Goal: Task Accomplishment & Management: Manage account settings

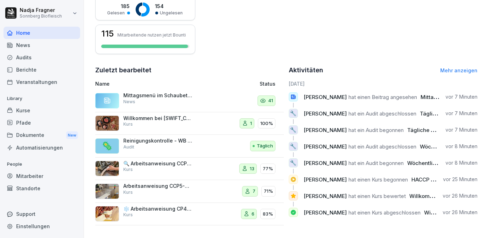
scroll to position [67, 0]
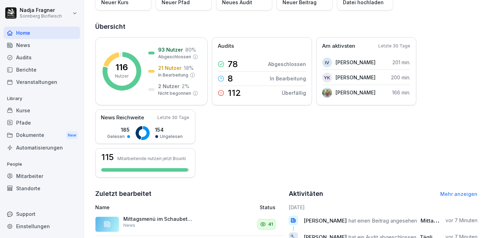
click at [25, 41] on div "News" at bounding box center [42, 45] width 77 height 12
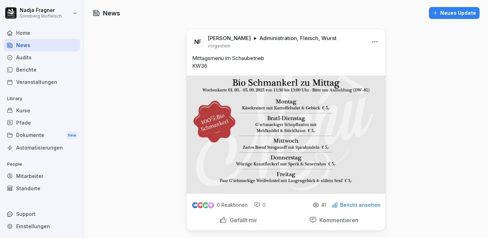
scroll to position [95, 0]
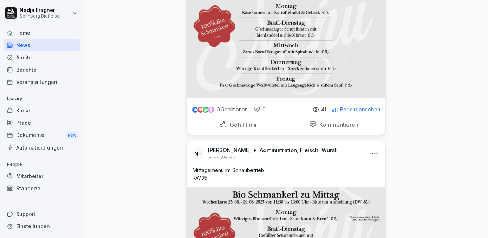
click at [375, 154] on html "[PERSON_NAME] Sonnberg Biofleisch Home News Audits Berichte Veranstaltungen Lib…" at bounding box center [244, 119] width 488 height 238
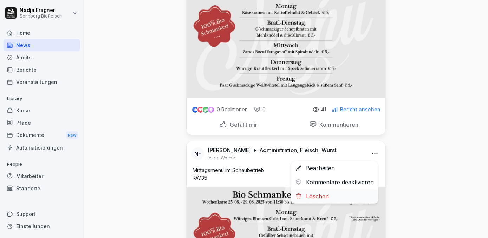
click at [332, 194] on div "Löschen" at bounding box center [334, 196] width 87 height 14
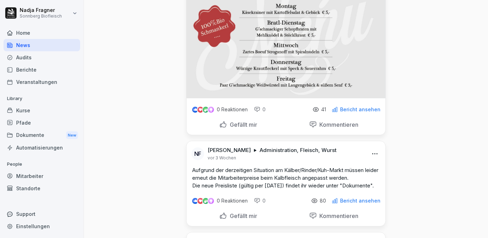
click at [37, 178] on div "Mitarbeiter" at bounding box center [42, 176] width 77 height 12
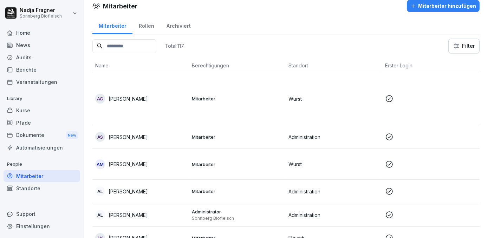
scroll to position [39, 0]
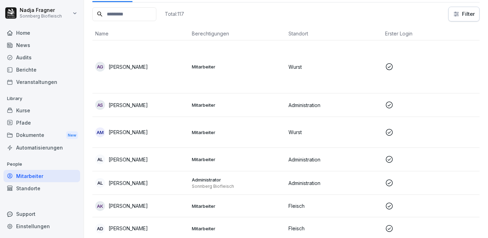
click at [243, 162] on td "Mitarbeiter" at bounding box center [237, 160] width 97 height 24
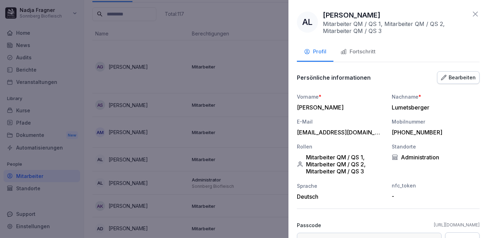
click at [458, 78] on div "Bearbeiten" at bounding box center [458, 78] width 35 height 8
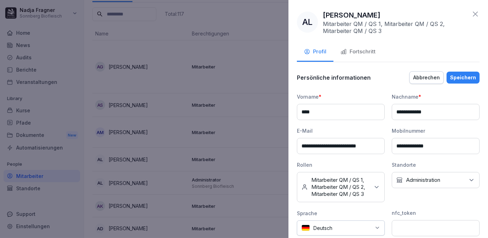
click at [403, 147] on input "**********" at bounding box center [435, 146] width 88 height 16
type input "**********"
click at [427, 78] on div "Abbrechen" at bounding box center [426, 78] width 27 height 8
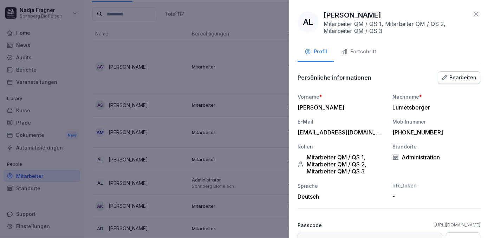
click at [267, 167] on div at bounding box center [244, 119] width 488 height 238
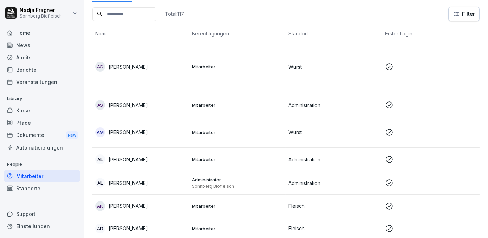
click at [244, 184] on p "Sonnberg Biofleisch" at bounding box center [237, 187] width 91 height 6
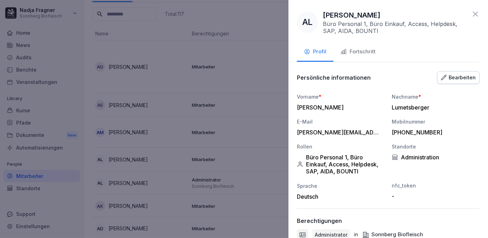
click at [249, 161] on div at bounding box center [244, 119] width 488 height 238
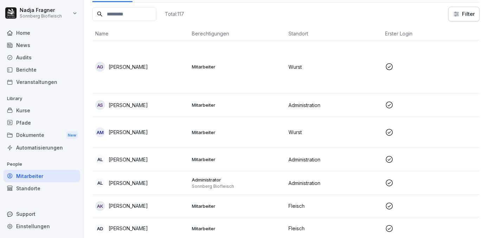
click at [250, 158] on p "Mitarbeiter" at bounding box center [237, 159] width 91 height 6
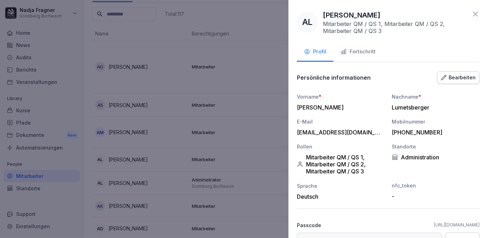
click at [243, 184] on div at bounding box center [244, 119] width 488 height 238
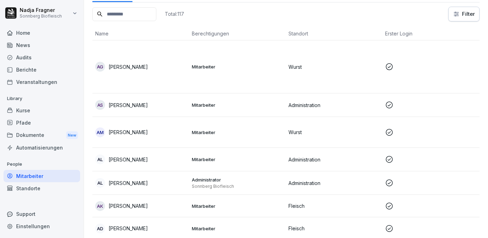
click at [243, 184] on p "Sonnberg Biofleisch" at bounding box center [237, 187] width 91 height 6
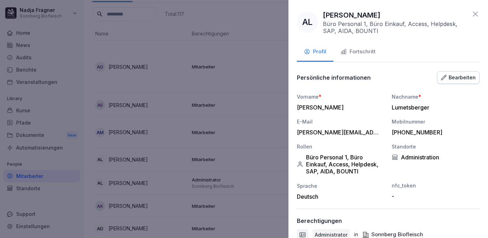
click at [242, 161] on div at bounding box center [244, 119] width 488 height 238
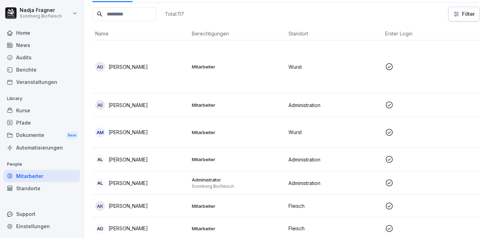
click at [242, 161] on p "Mitarbeiter" at bounding box center [237, 159] width 91 height 6
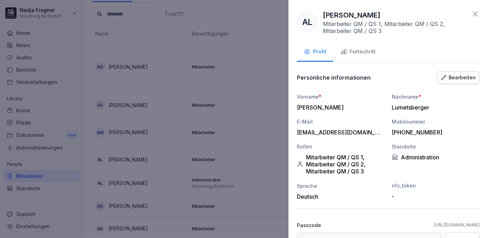
click at [458, 80] on div "Bearbeiten" at bounding box center [458, 78] width 35 height 8
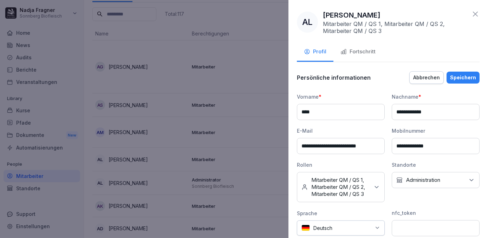
click at [405, 146] on input "**********" at bounding box center [435, 146] width 88 height 16
type input "**********"
click at [459, 80] on div "Speichern" at bounding box center [463, 78] width 26 height 8
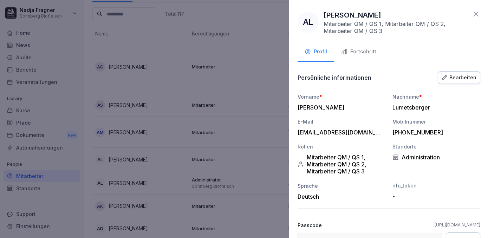
click at [244, 167] on div at bounding box center [244, 119] width 488 height 238
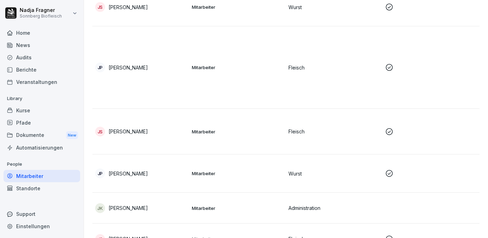
scroll to position [1500, 0]
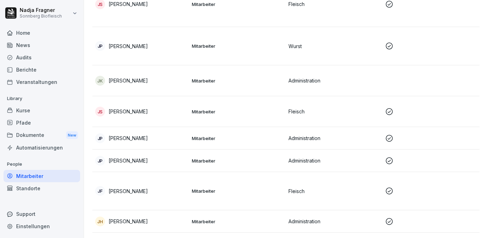
click at [252, 84] on td "Mitarbeiter" at bounding box center [237, 80] width 97 height 31
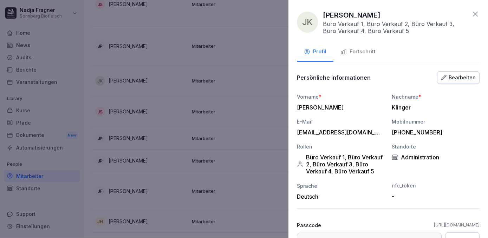
click at [450, 81] on button "Bearbeiten" at bounding box center [458, 77] width 42 height 13
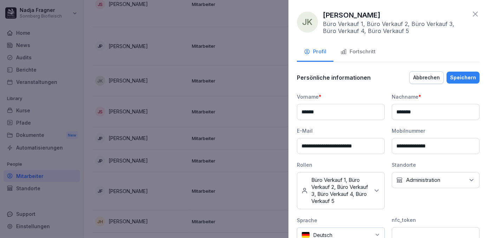
click at [402, 146] on input "**********" at bounding box center [435, 146] width 88 height 16
type input "**********"
click at [456, 75] on div "Speichern" at bounding box center [463, 78] width 26 height 8
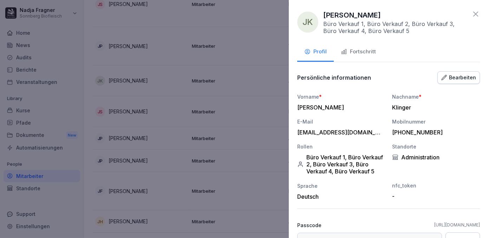
click at [160, 147] on div at bounding box center [244, 119] width 488 height 238
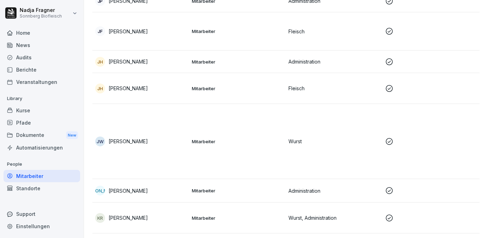
scroll to position [1755, 0]
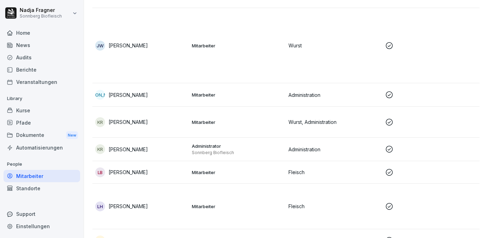
click at [37, 186] on div "Standorte" at bounding box center [42, 188] width 77 height 12
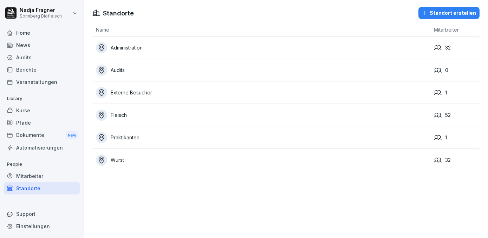
click at [185, 135] on div "Praktikanten" at bounding box center [263, 137] width 334 height 11
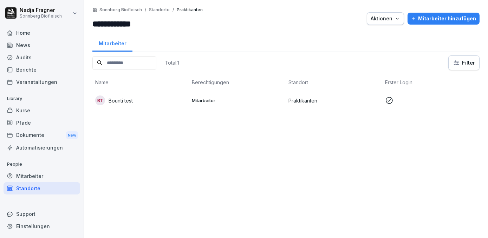
click at [34, 177] on div "Mitarbeiter" at bounding box center [42, 176] width 77 height 12
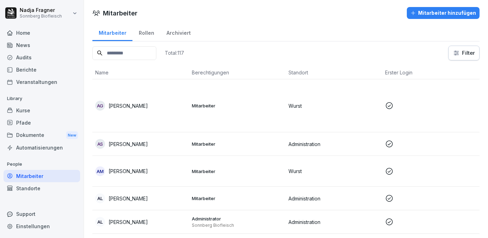
click at [34, 187] on div "Standorte" at bounding box center [42, 188] width 77 height 12
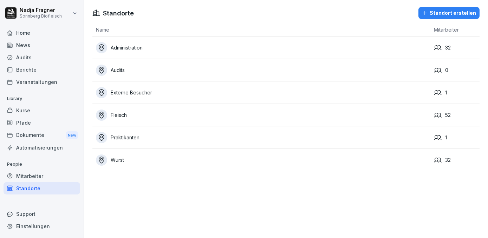
click at [33, 110] on div "Kurse" at bounding box center [42, 110] width 77 height 12
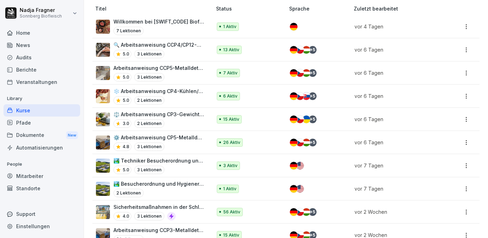
scroll to position [95, 0]
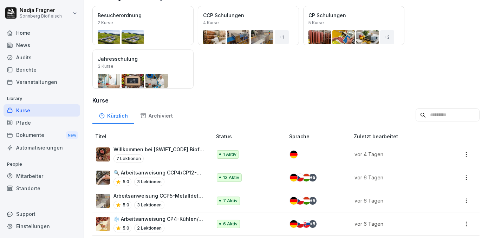
click at [162, 148] on p "Willkommen bei [SWIFT_CODE] Biofleisch" at bounding box center [158, 149] width 91 height 7
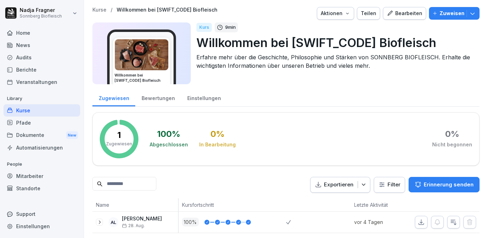
scroll to position [10, 0]
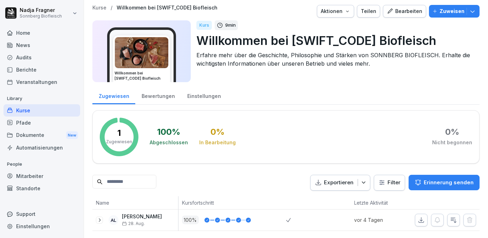
click at [160, 88] on div "Bewertungen" at bounding box center [158, 95] width 46 height 18
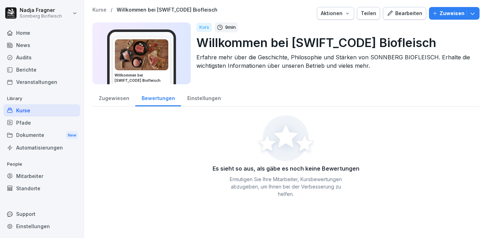
click at [109, 99] on div "Zugewiesen" at bounding box center [113, 97] width 43 height 18
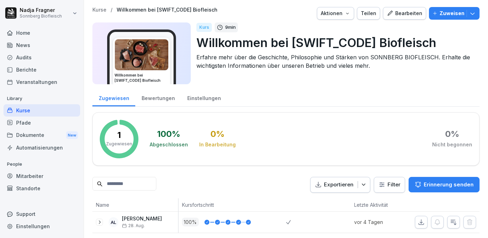
click at [469, 12] on icon "button" at bounding box center [472, 13] width 7 height 7
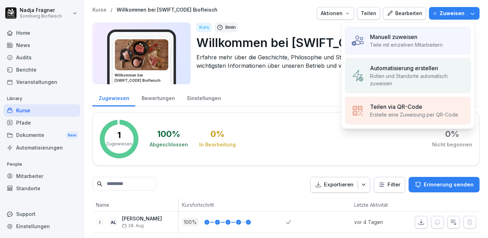
click at [423, 38] on div "Manuell zuweisen" at bounding box center [406, 37] width 73 height 8
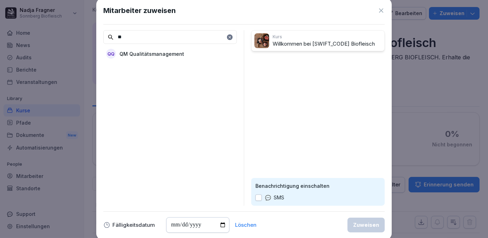
type input "**"
click at [152, 55] on p "QM Qualitätsmanagement" at bounding box center [151, 53] width 65 height 7
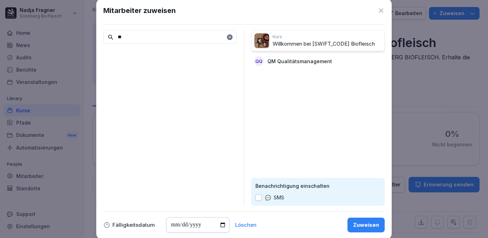
click at [364, 225] on div "Zuweisen" at bounding box center [366, 225] width 26 height 8
